Goal: Transaction & Acquisition: Purchase product/service

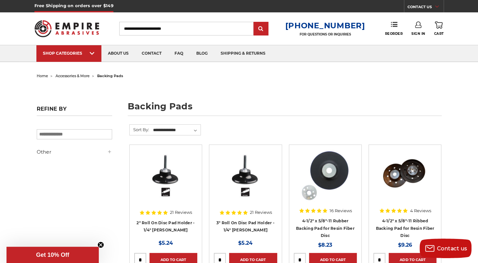
click at [212, 30] on input "Search" at bounding box center [186, 29] width 134 height 14
click at [214, 27] on input "Search" at bounding box center [186, 29] width 134 height 14
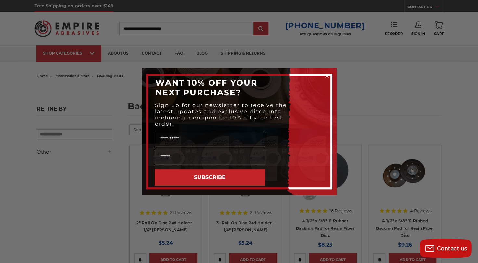
click at [269, 27] on div "Close dialog WANT 10% OFF YOUR NEXT PURCHASE? Sign up for our newsletter to rec…" at bounding box center [239, 131] width 478 height 263
click at [326, 75] on circle "Close dialog" at bounding box center [327, 76] width 6 height 6
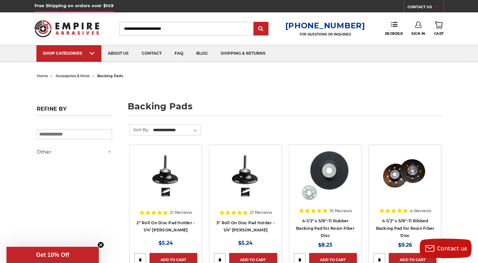
click at [196, 30] on input "Search" at bounding box center [186, 29] width 134 height 14
click at [198, 27] on input "Search" at bounding box center [186, 29] width 134 height 14
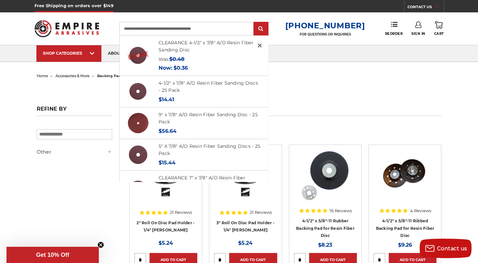
type input "**********"
click at [255, 22] on input "submit" at bounding box center [261, 28] width 13 height 13
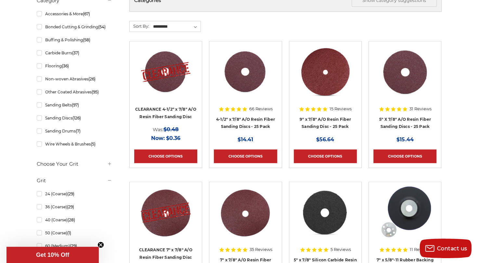
scroll to position [130, 0]
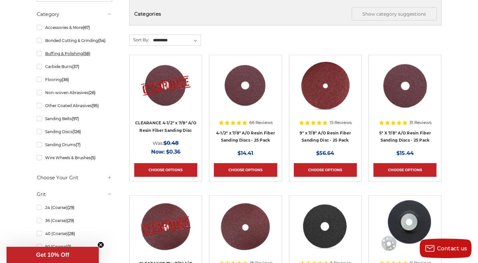
click at [68, 52] on link "Buffing & Polishing (58)" at bounding box center [74, 53] width 75 height 11
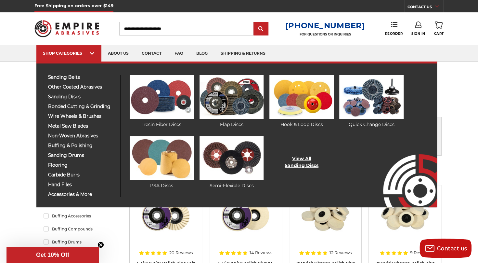
click at [305, 159] on link "View All Sanding Discs" at bounding box center [302, 162] width 34 height 14
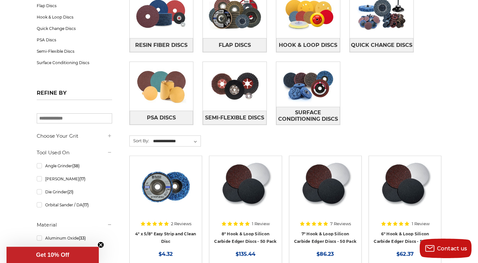
scroll to position [39, 0]
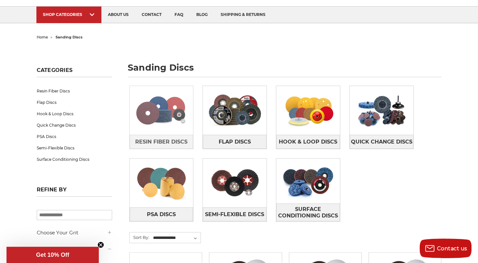
click at [157, 110] on img at bounding box center [162, 110] width 64 height 45
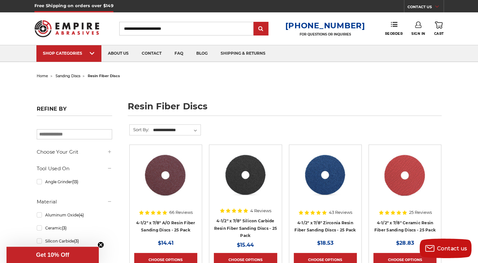
click at [200, 29] on input "Search" at bounding box center [186, 29] width 134 height 14
click at [200, 30] on input "Search" at bounding box center [186, 29] width 134 height 14
click at [266, 28] on input "submit" at bounding box center [261, 28] width 13 height 13
click at [189, 25] on input "Search" at bounding box center [186, 29] width 134 height 14
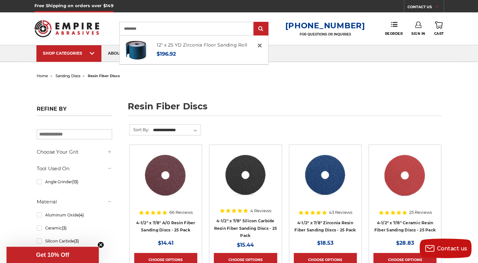
click at [203, 25] on input "*********" at bounding box center [186, 29] width 134 height 14
type input "*********"
click at [264, 27] on input "submit" at bounding box center [261, 28] width 13 height 13
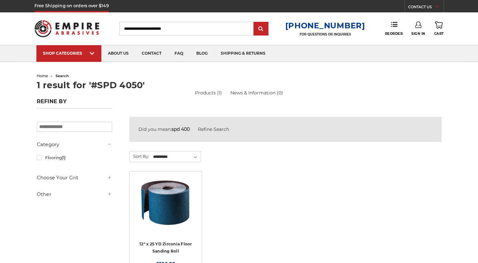
click at [265, 27] on input "submit" at bounding box center [261, 28] width 13 height 13
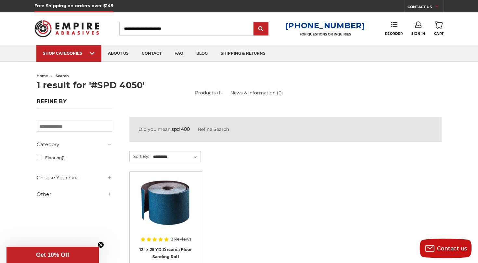
click at [235, 26] on input "Search" at bounding box center [186, 29] width 134 height 14
click at [153, 28] on input "Search" at bounding box center [186, 29] width 134 height 14
click at [207, 29] on input "Search" at bounding box center [186, 29] width 134 height 14
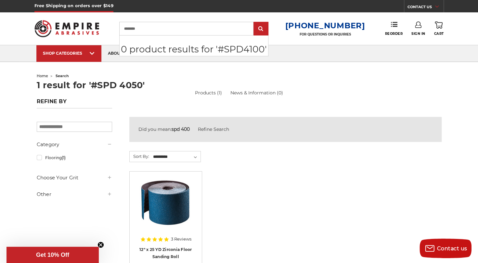
type input "********"
click at [268, 50] on p "0 product results for '#SPD4100'" at bounding box center [194, 49] width 149 height 14
click at [212, 92] on link "Products (1)" at bounding box center [208, 93] width 27 height 6
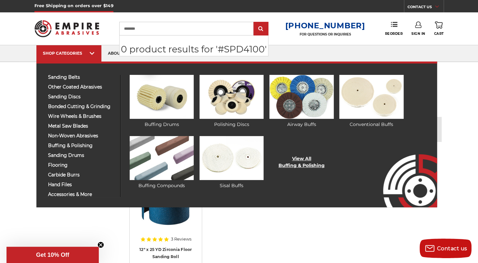
click at [308, 161] on link "View All Buffing & Polishing" at bounding box center [302, 162] width 46 height 14
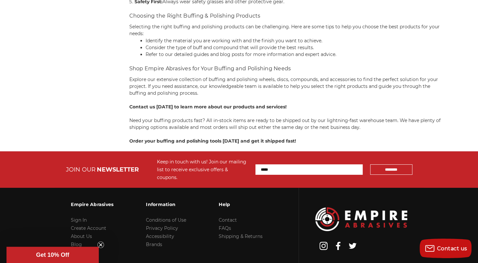
scroll to position [2678, 0]
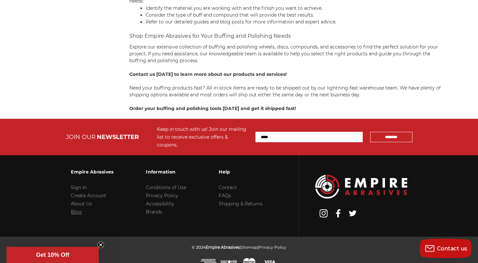
click at [76, 209] on link "Blog" at bounding box center [76, 212] width 11 height 6
